Goal: Navigation & Orientation: Find specific page/section

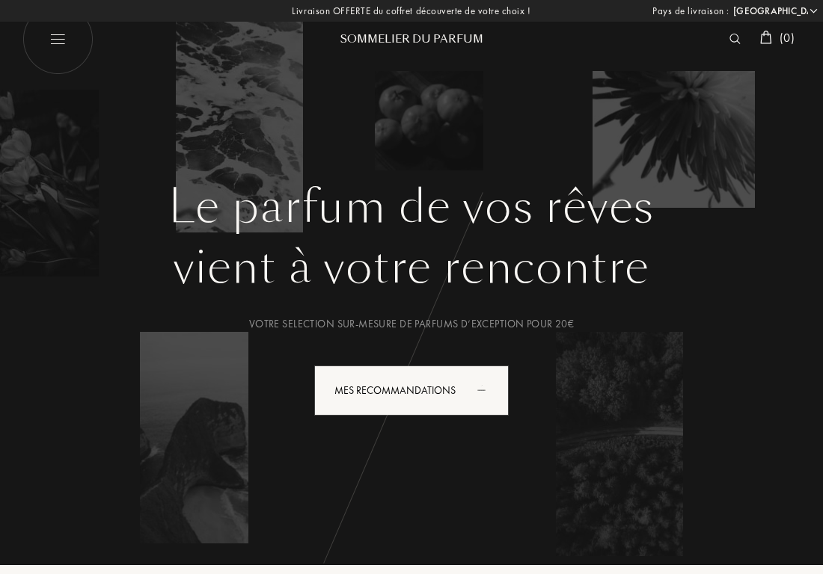
select select "FR"
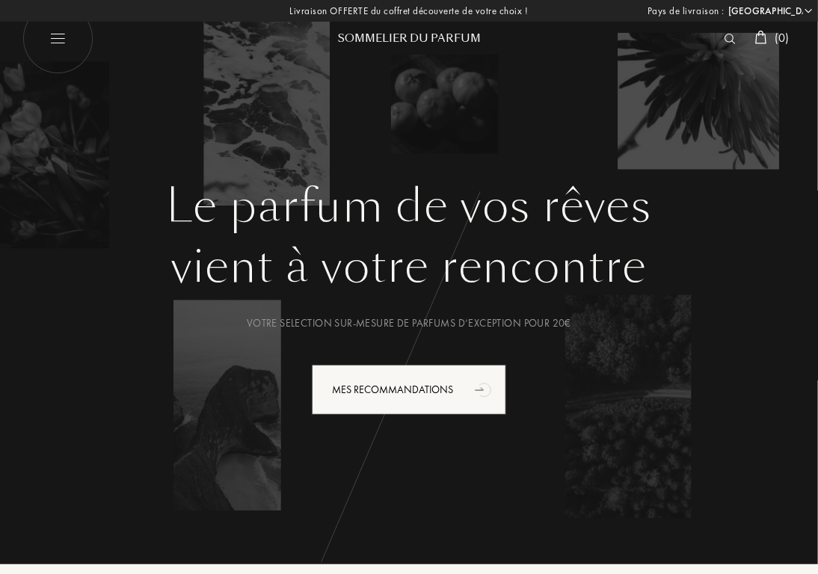
click at [726, 43] on img at bounding box center [730, 39] width 11 height 10
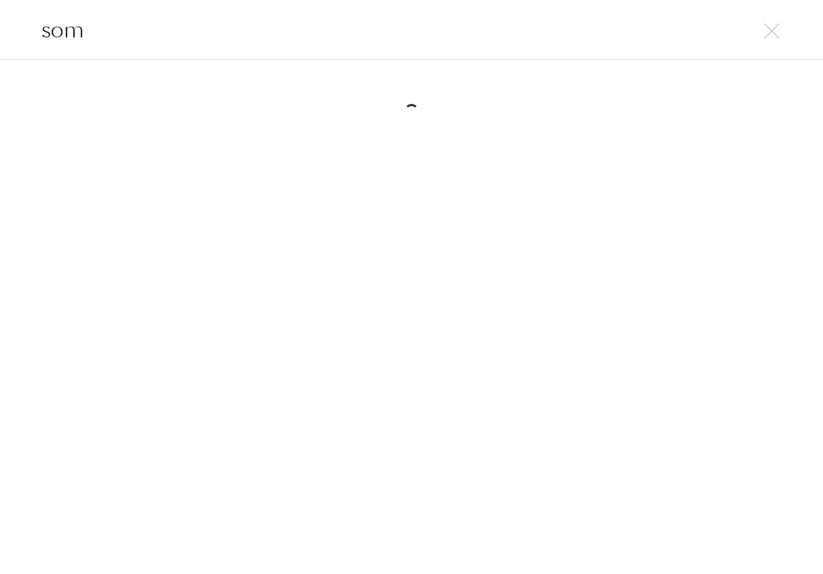
type input "soma"
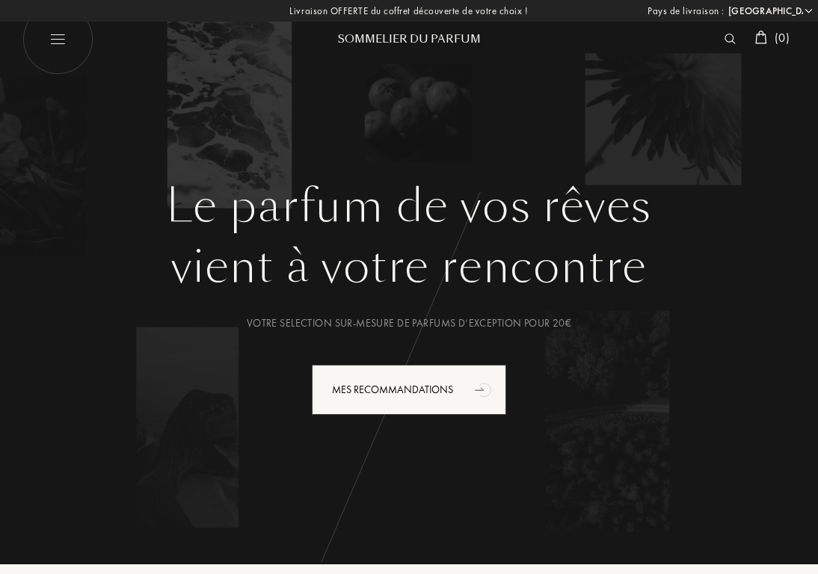
select select "FR"
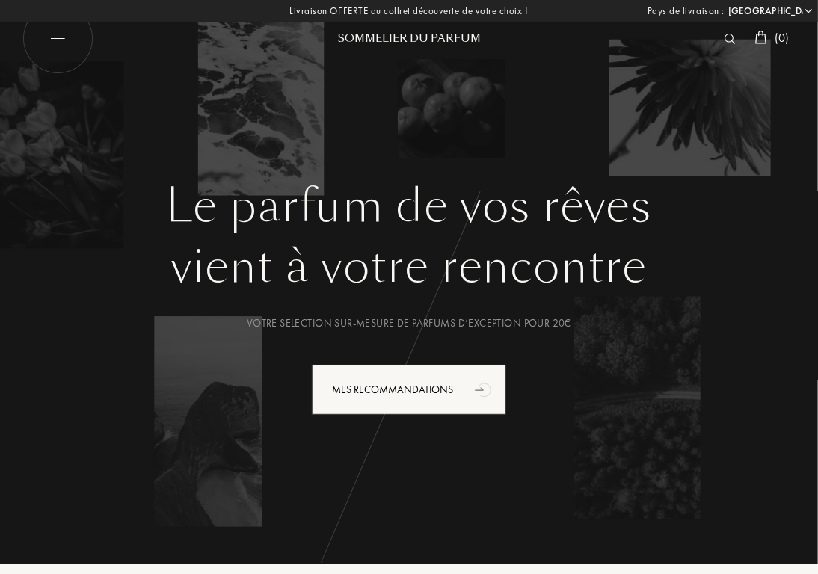
click at [728, 40] on img at bounding box center [730, 39] width 11 height 10
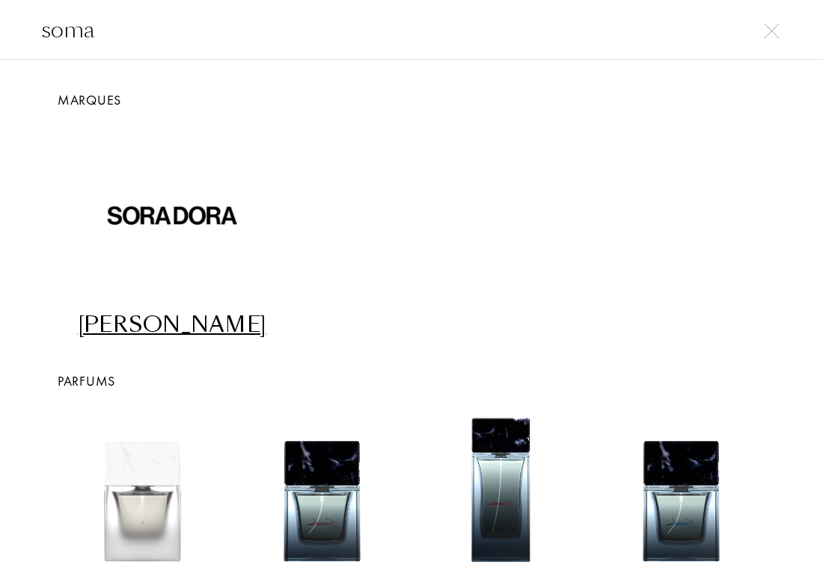
type input "soma"
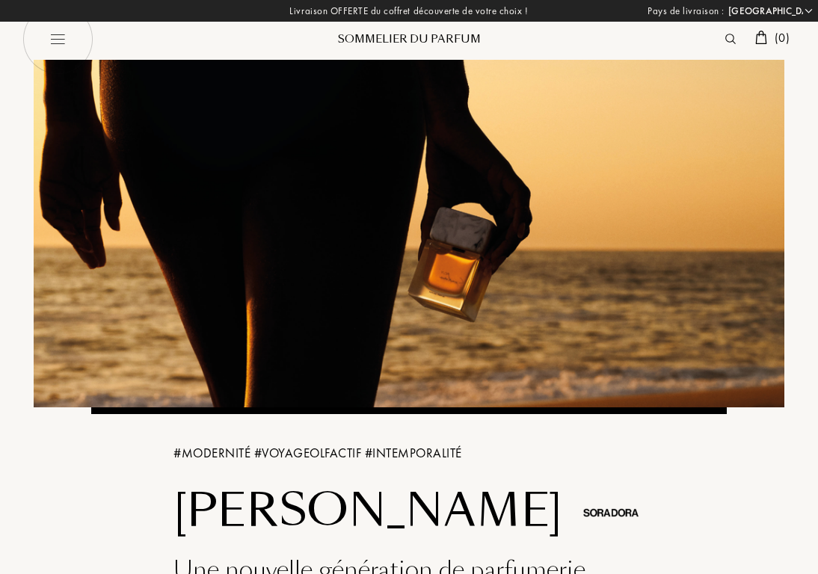
select select "FR"
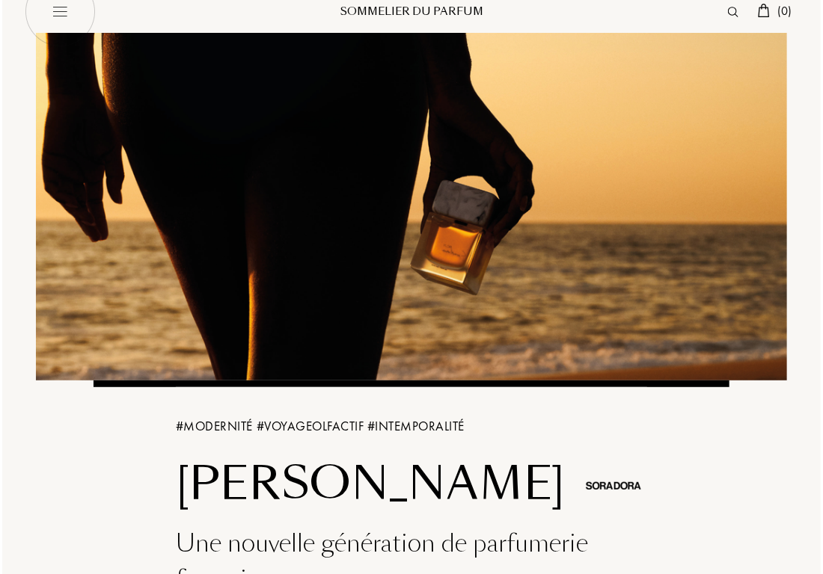
scroll to position [30, 0]
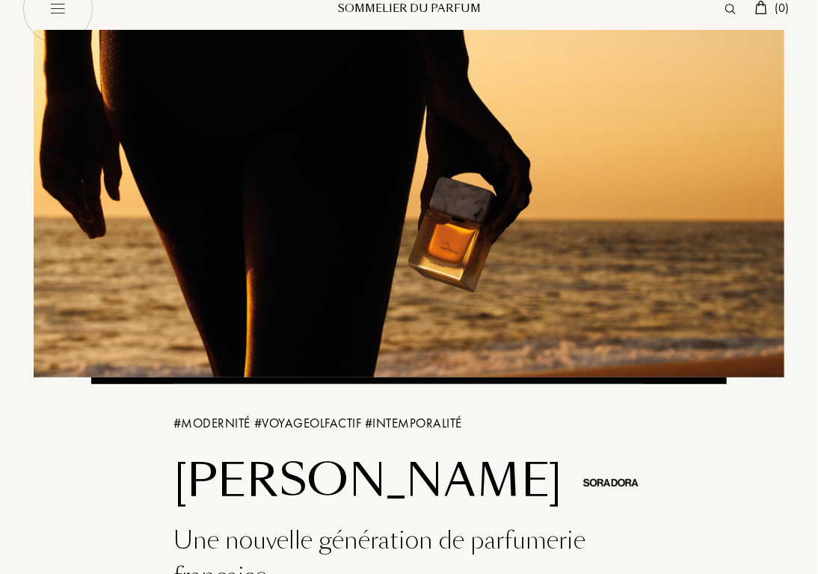
click at [784, 7] on span "( 0 )" at bounding box center [782, 8] width 15 height 16
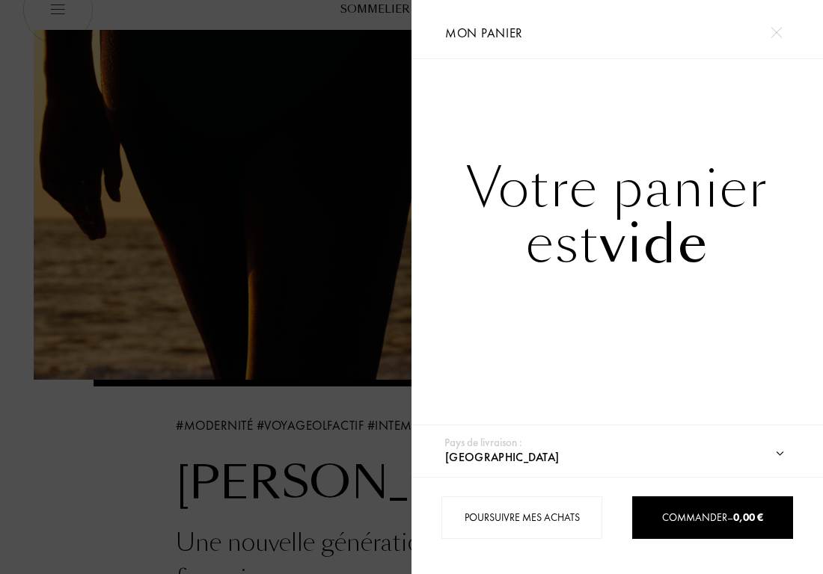
click at [500, 379] on div "Votre panier est vide" at bounding box center [616, 246] width 411 height 375
